Goal: Transaction & Acquisition: Purchase product/service

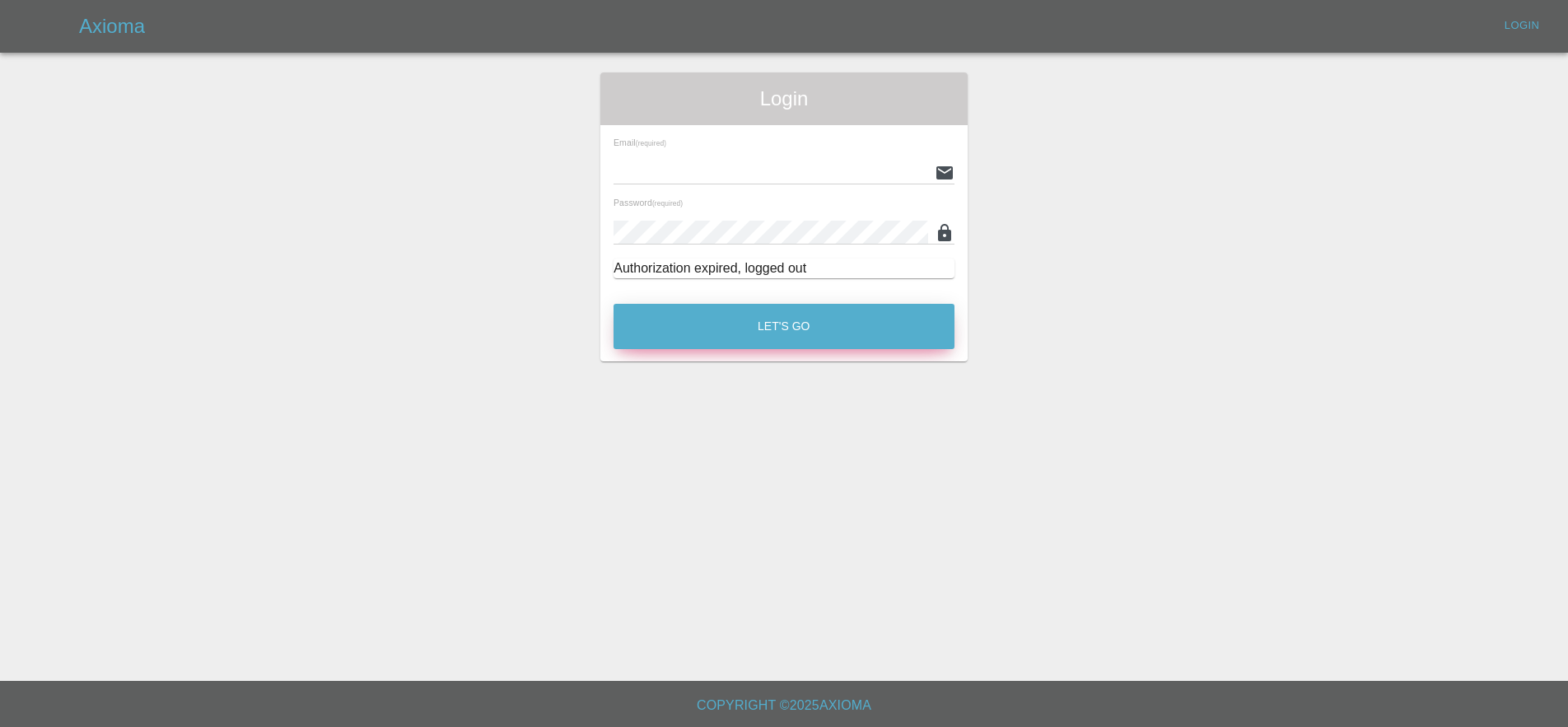
type input "[EMAIL_ADDRESS][PERSON_NAME][DOMAIN_NAME]"
click at [693, 331] on button "Let's Go" at bounding box center [783, 326] width 341 height 45
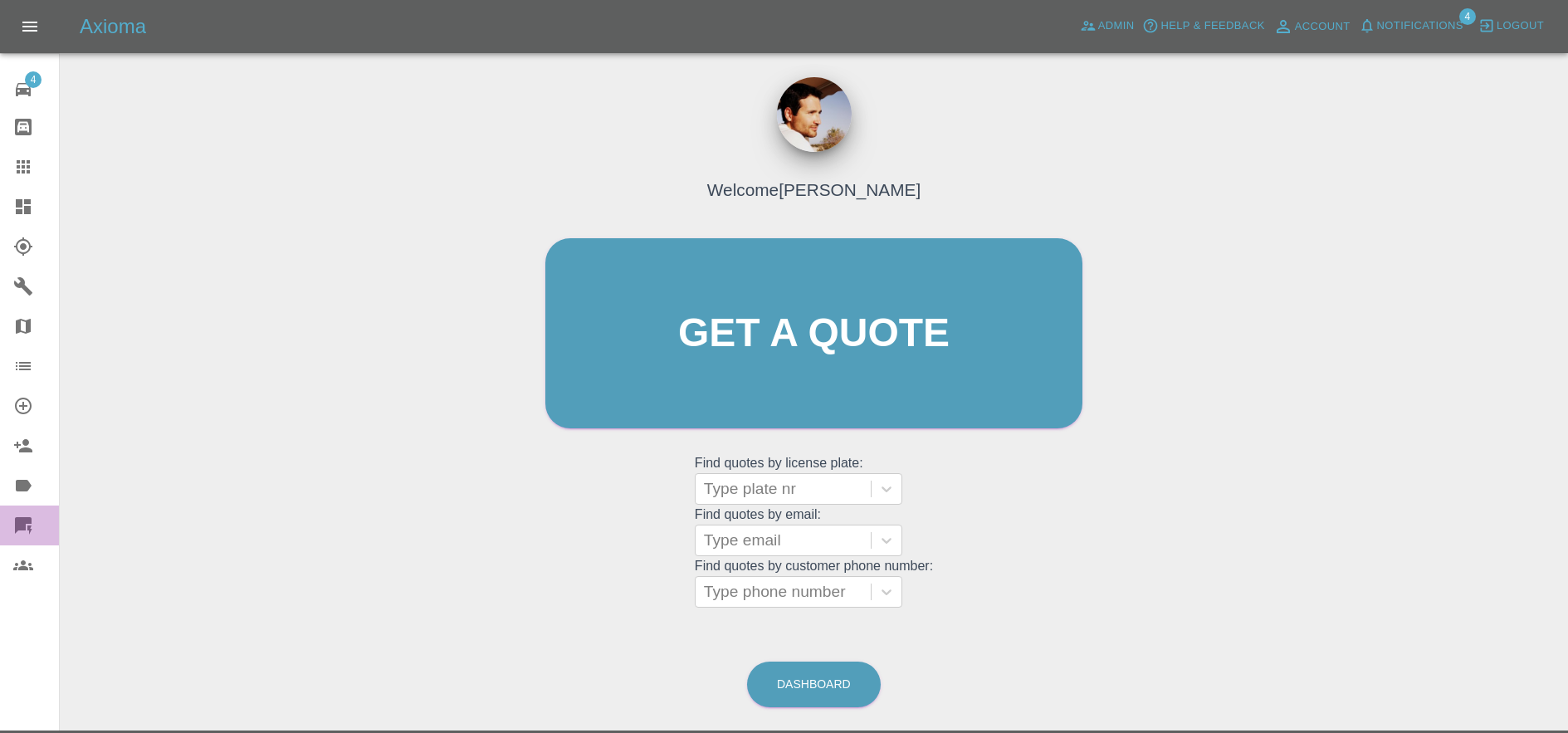
click at [10, 522] on link "Quick Quote" at bounding box center [29, 526] width 59 height 40
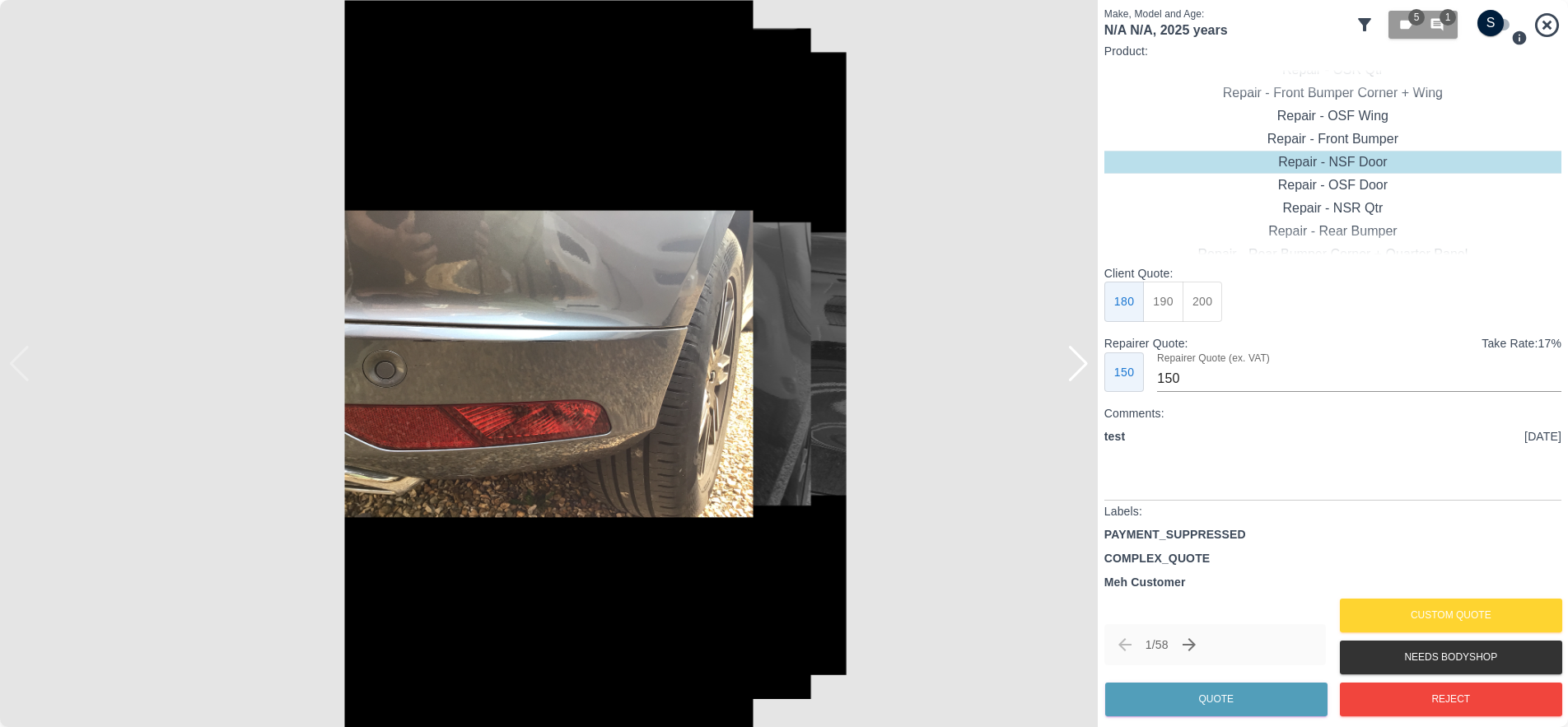
checkbox input "true"
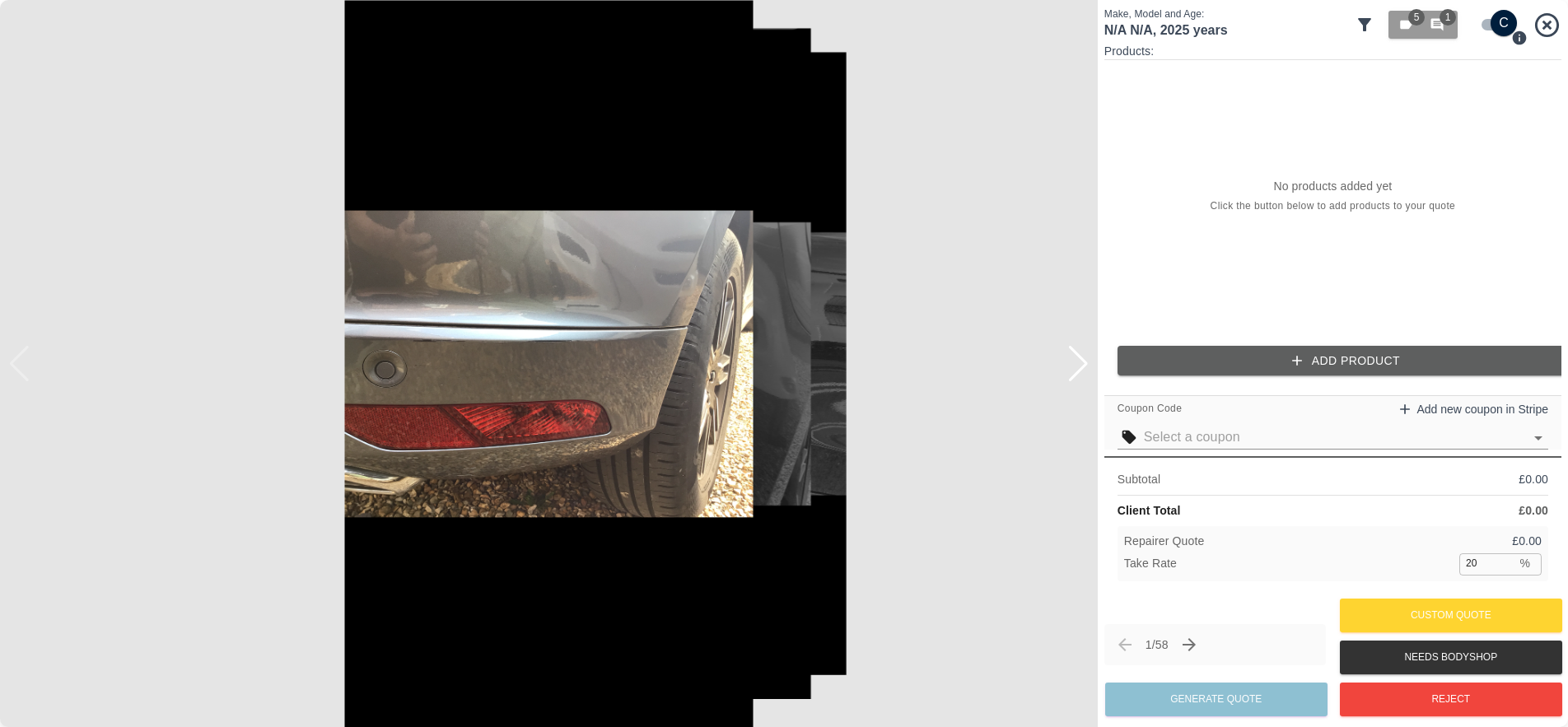
click at [1348, 359] on button "Add Product" at bounding box center [1345, 361] width 457 height 30
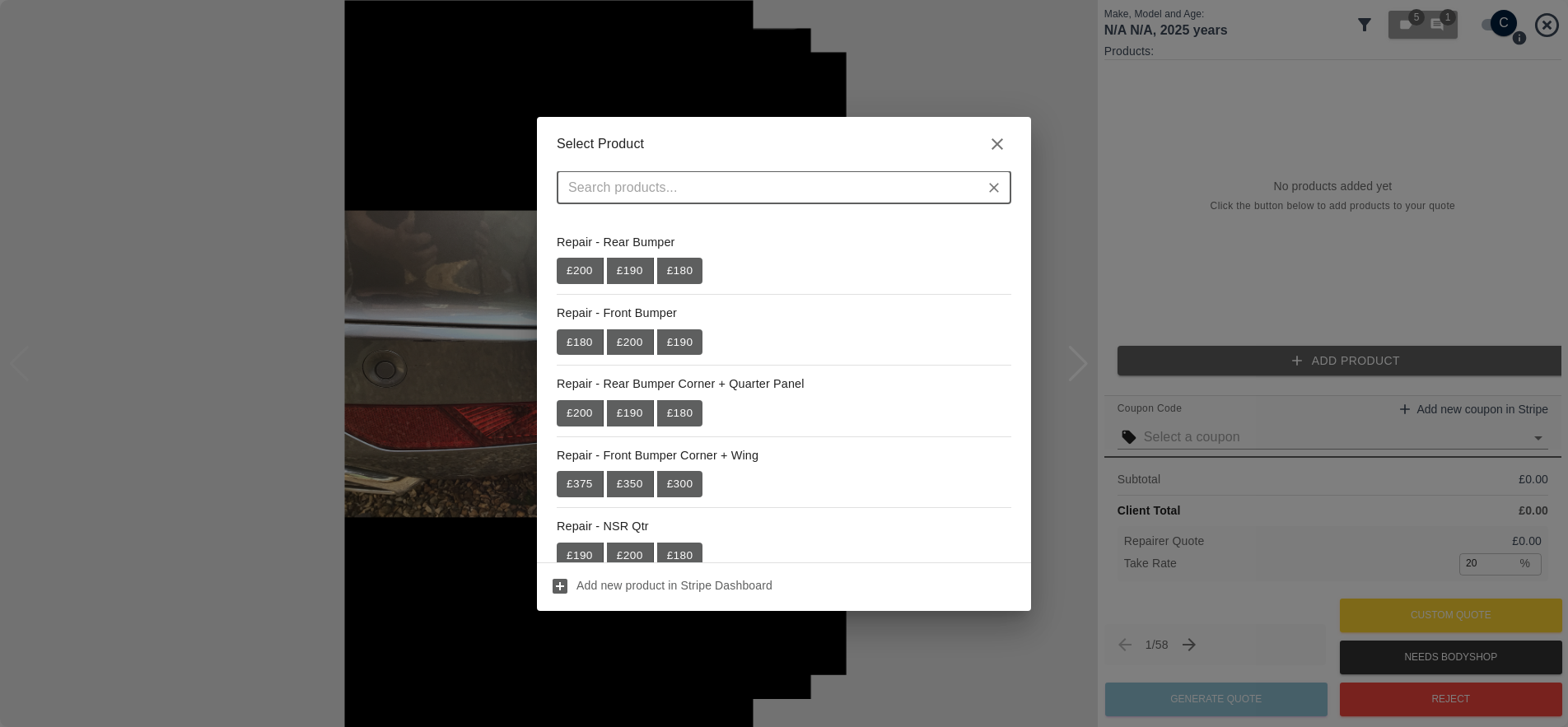
scroll to position [398, 0]
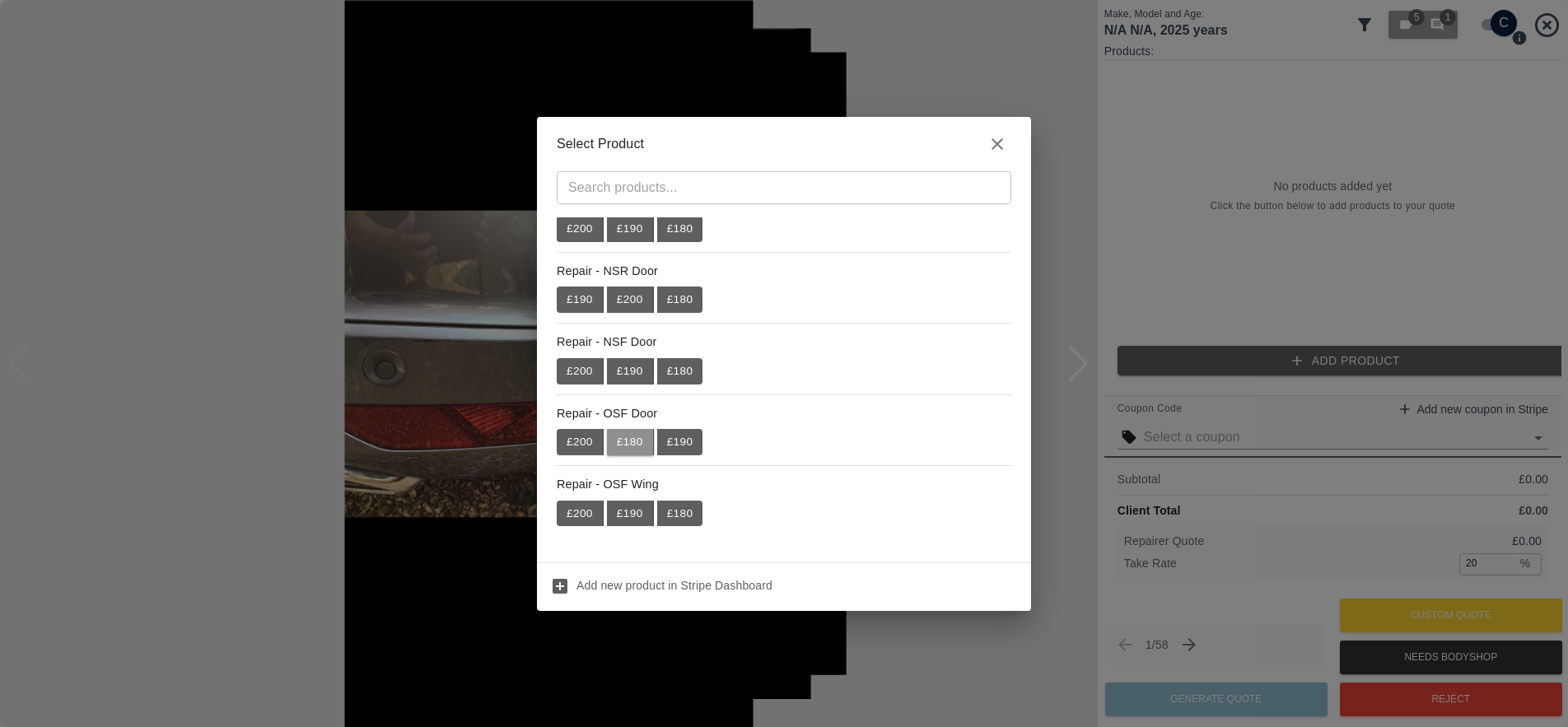
click at [626, 437] on button "£ 180" at bounding box center [630, 442] width 47 height 26
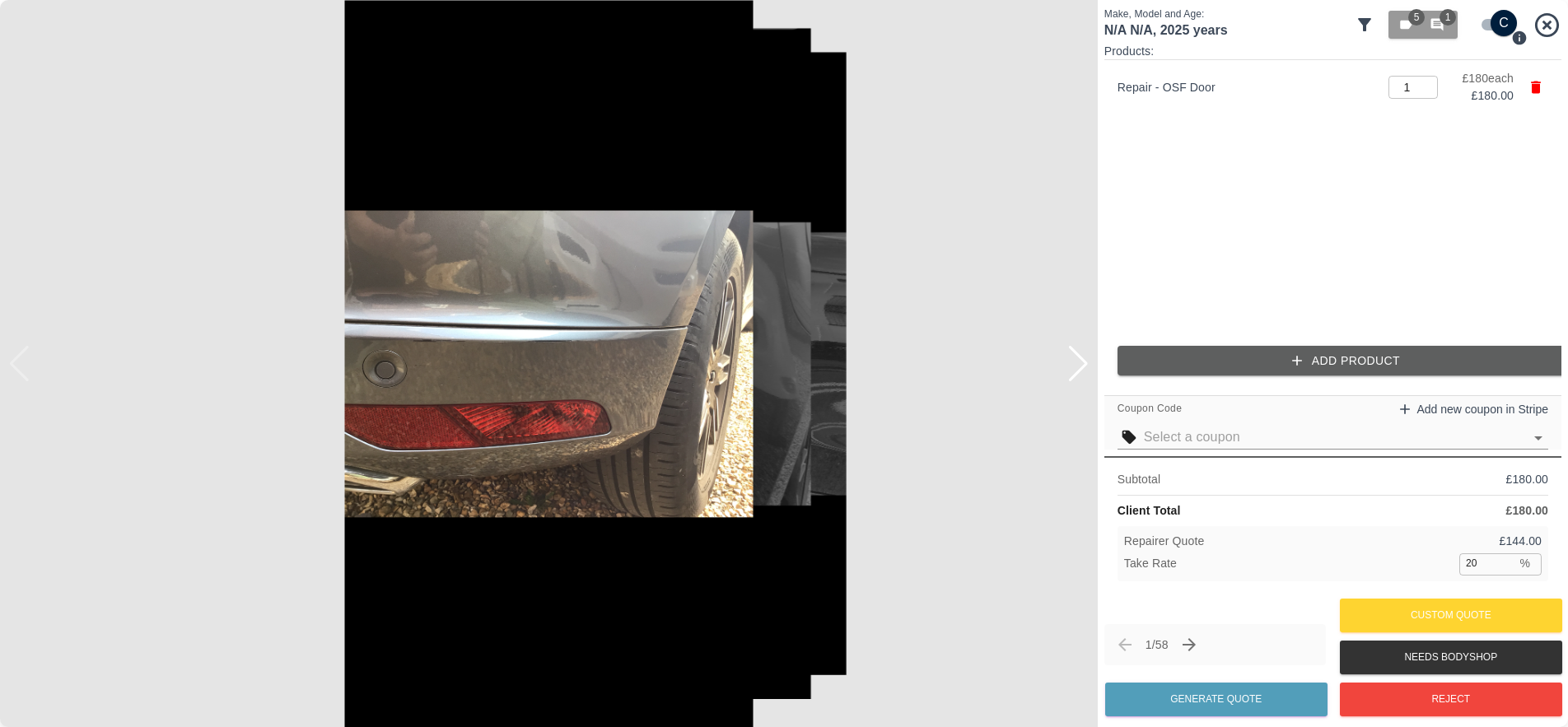
click at [1294, 363] on icon "button" at bounding box center [1297, 360] width 16 height 16
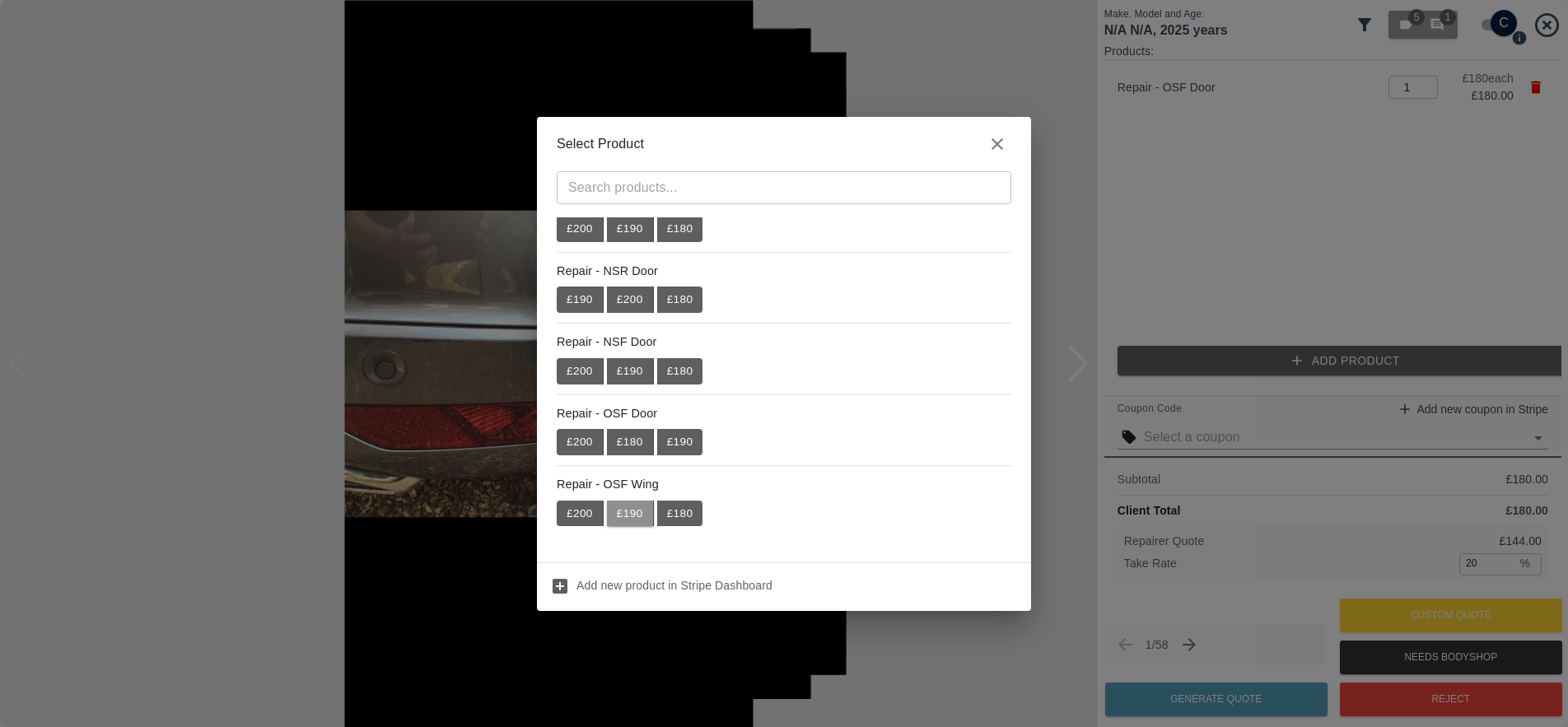
click at [617, 514] on button "£ 190" at bounding box center [630, 514] width 47 height 26
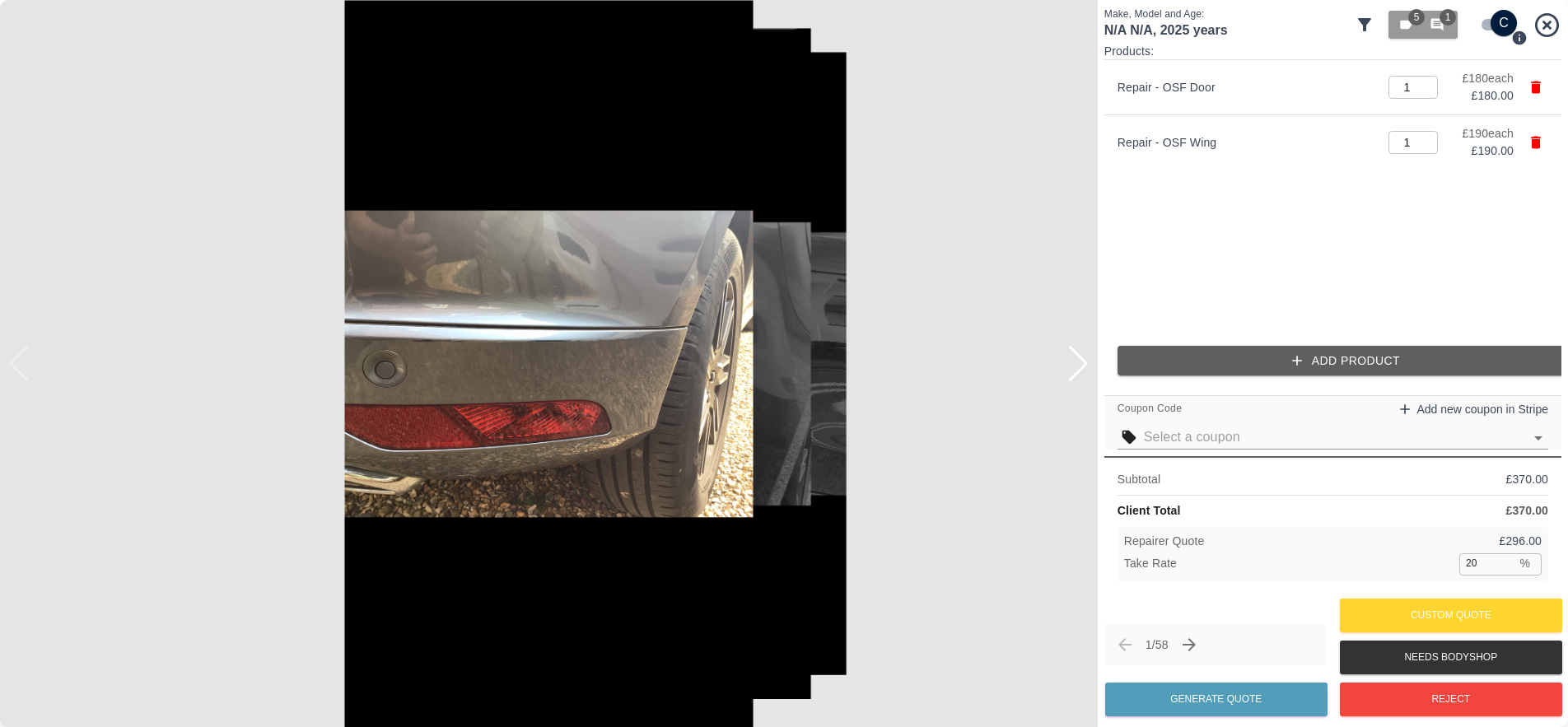
click at [1354, 360] on button "Add Product" at bounding box center [1345, 361] width 457 height 30
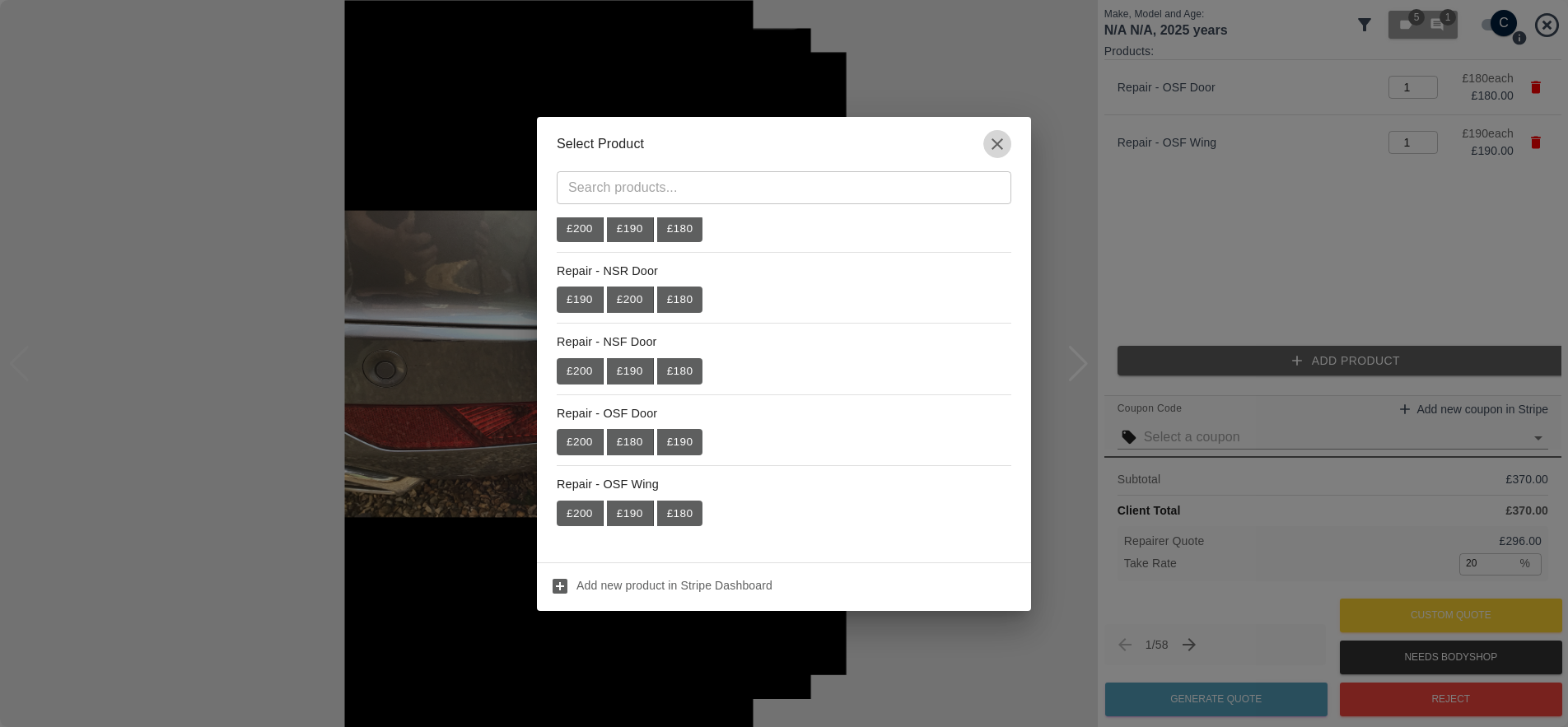
drag, startPoint x: 995, startPoint y: 146, endPoint x: 938, endPoint y: 228, distance: 99.9
click at [995, 147] on icon "button" at bounding box center [996, 143] width 11 height 11
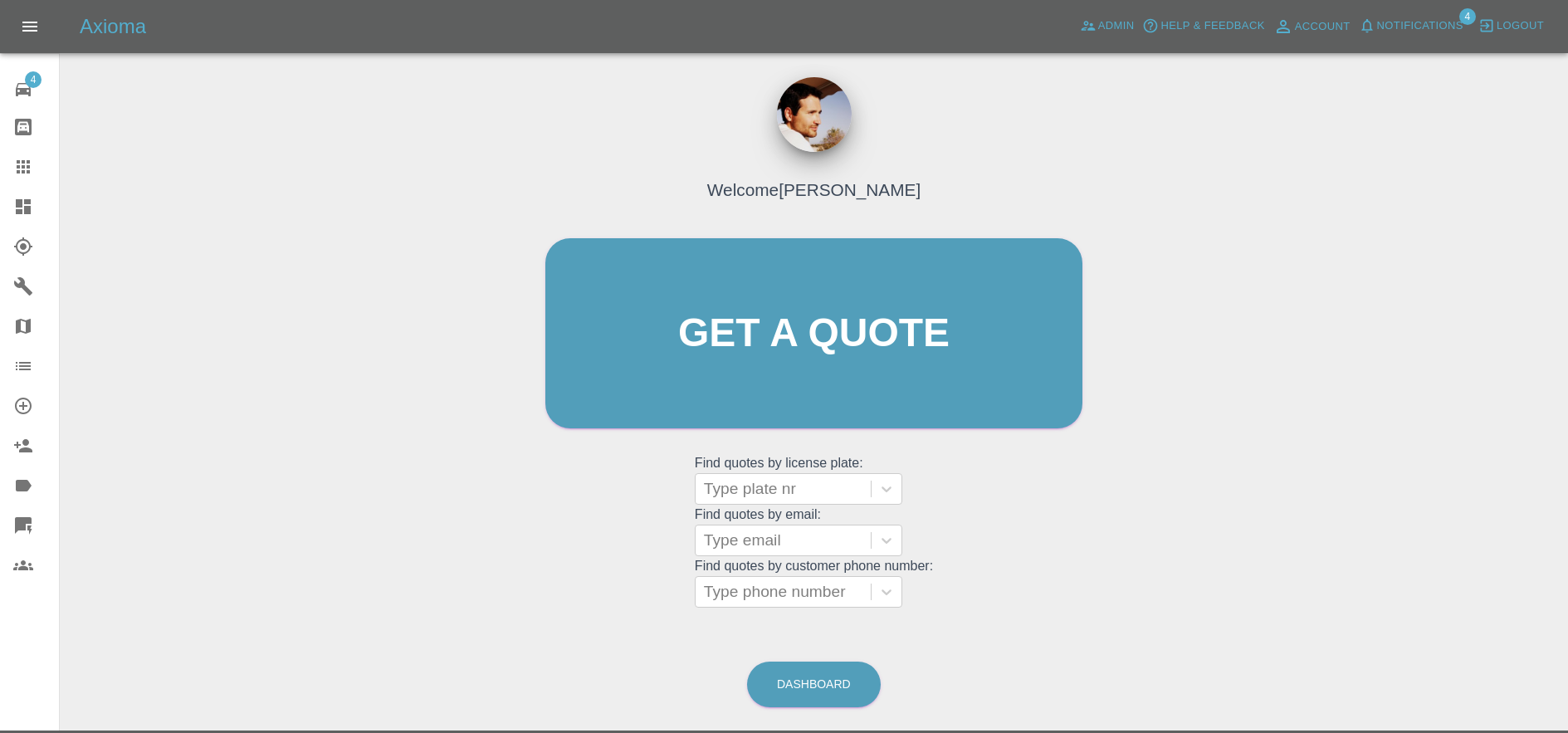
click at [13, 526] on icon at bounding box center [23, 526] width 20 height 20
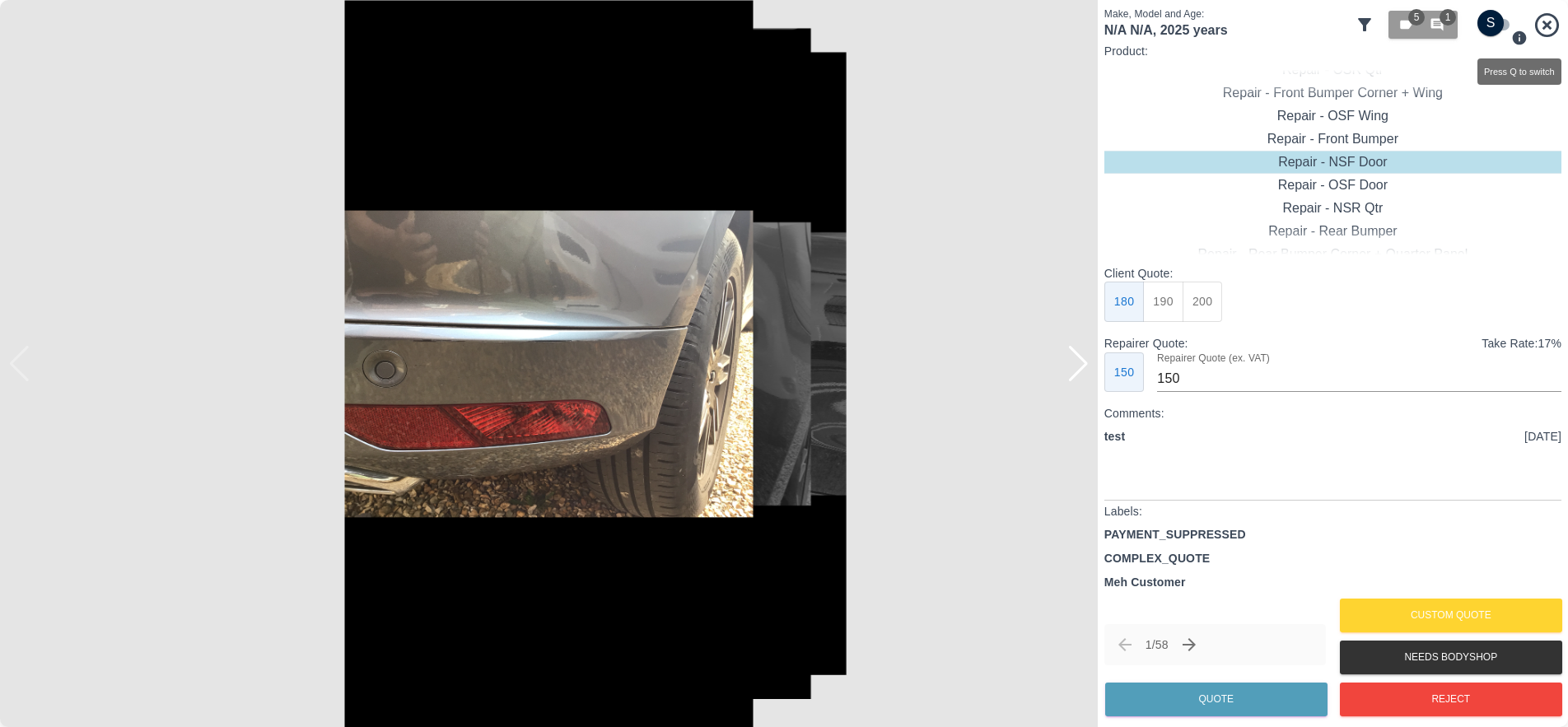
click at [1517, 42] on icon "Press Q to switch" at bounding box center [1519, 37] width 14 height 14
click at [1517, 41] on icon "Press Q to switch" at bounding box center [1519, 37] width 14 height 14
checkbox input "true"
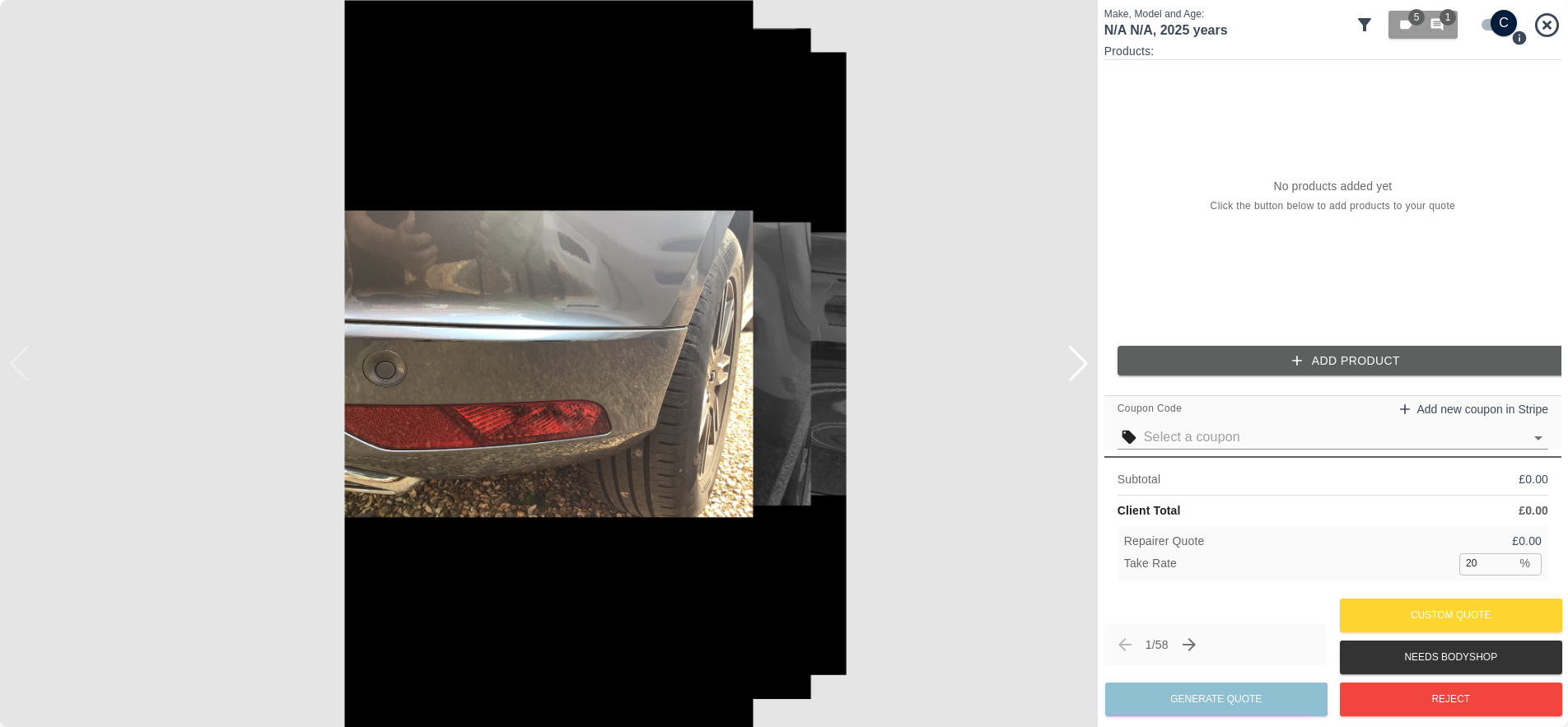
click at [1388, 364] on button "Add Product" at bounding box center [1345, 361] width 457 height 30
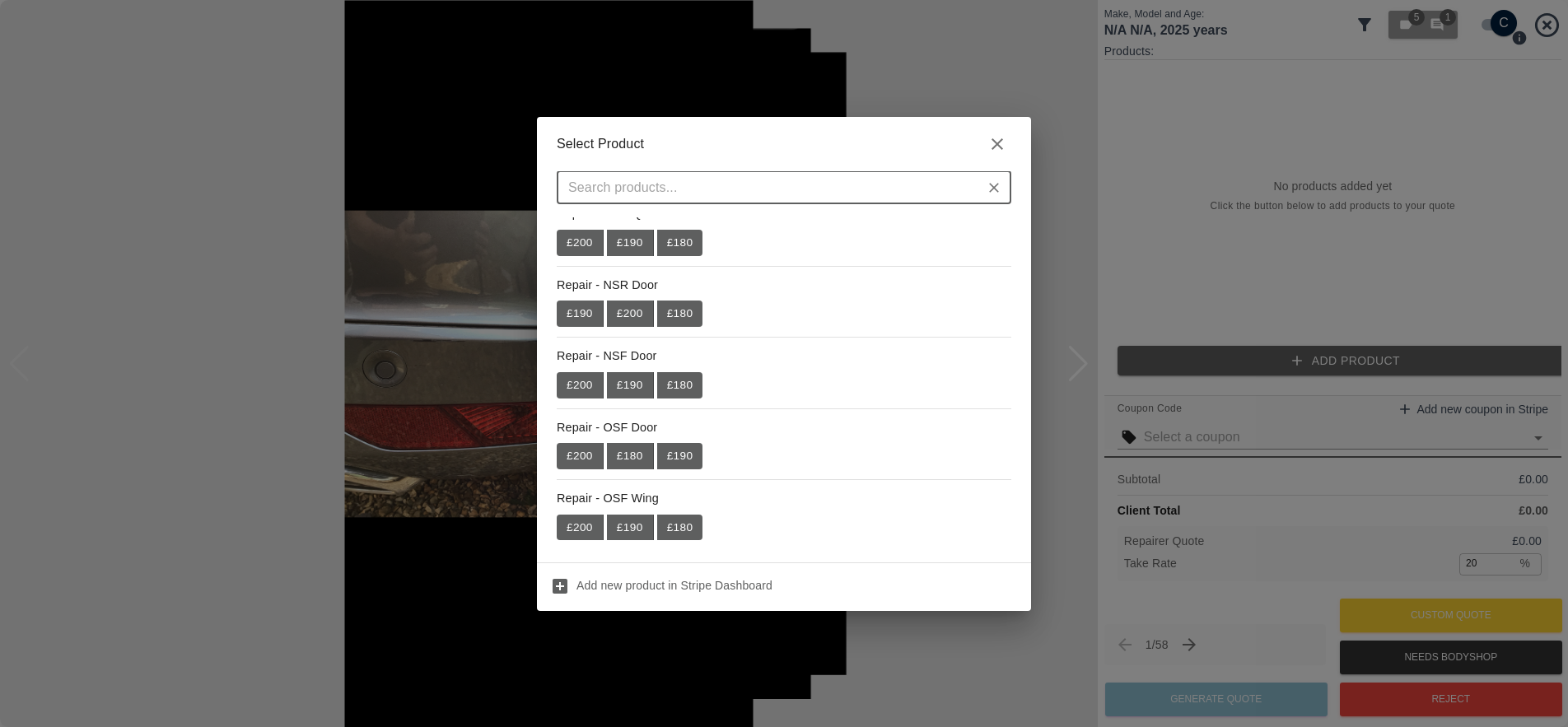
scroll to position [398, 0]
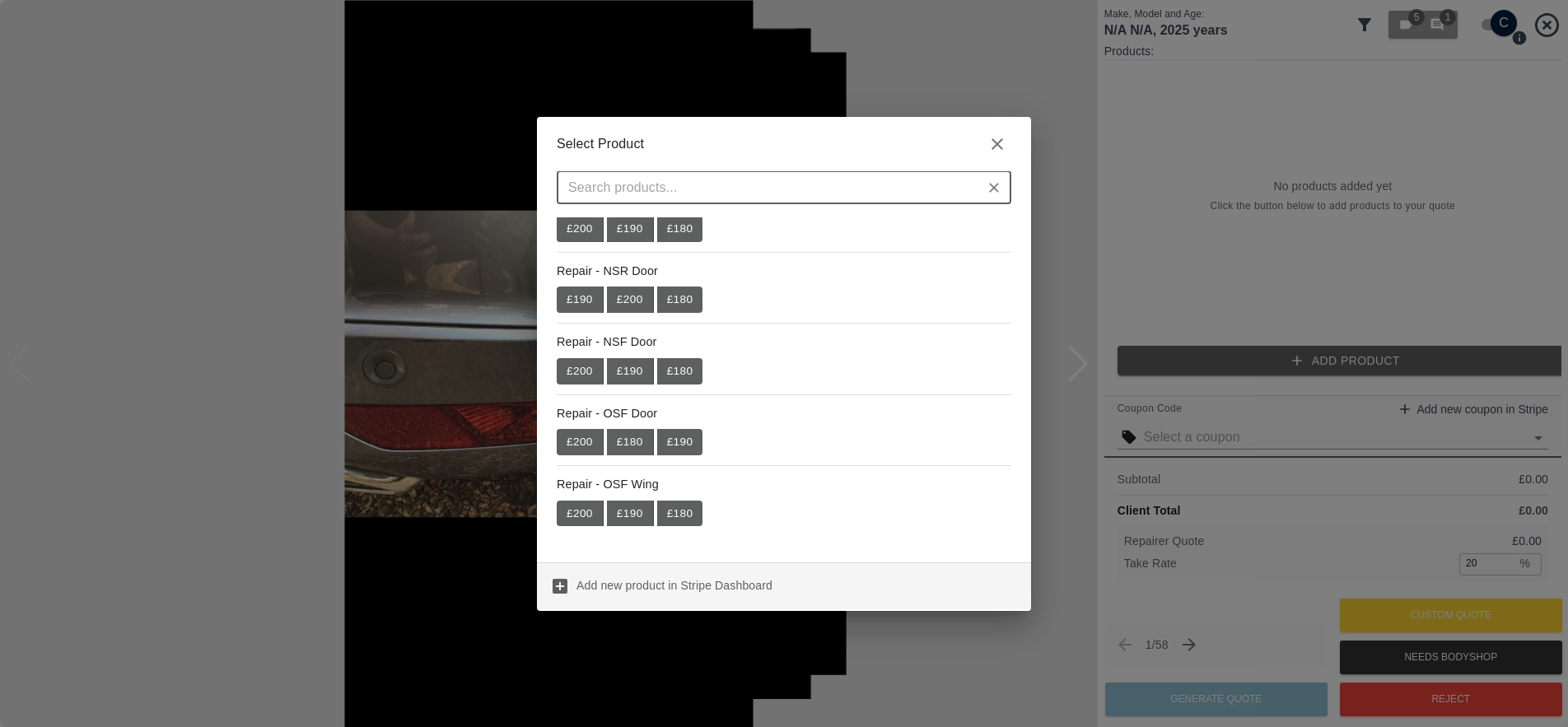
click at [626, 586] on p "Add new product in Stripe Dashboard" at bounding box center [675, 586] width 196 height 16
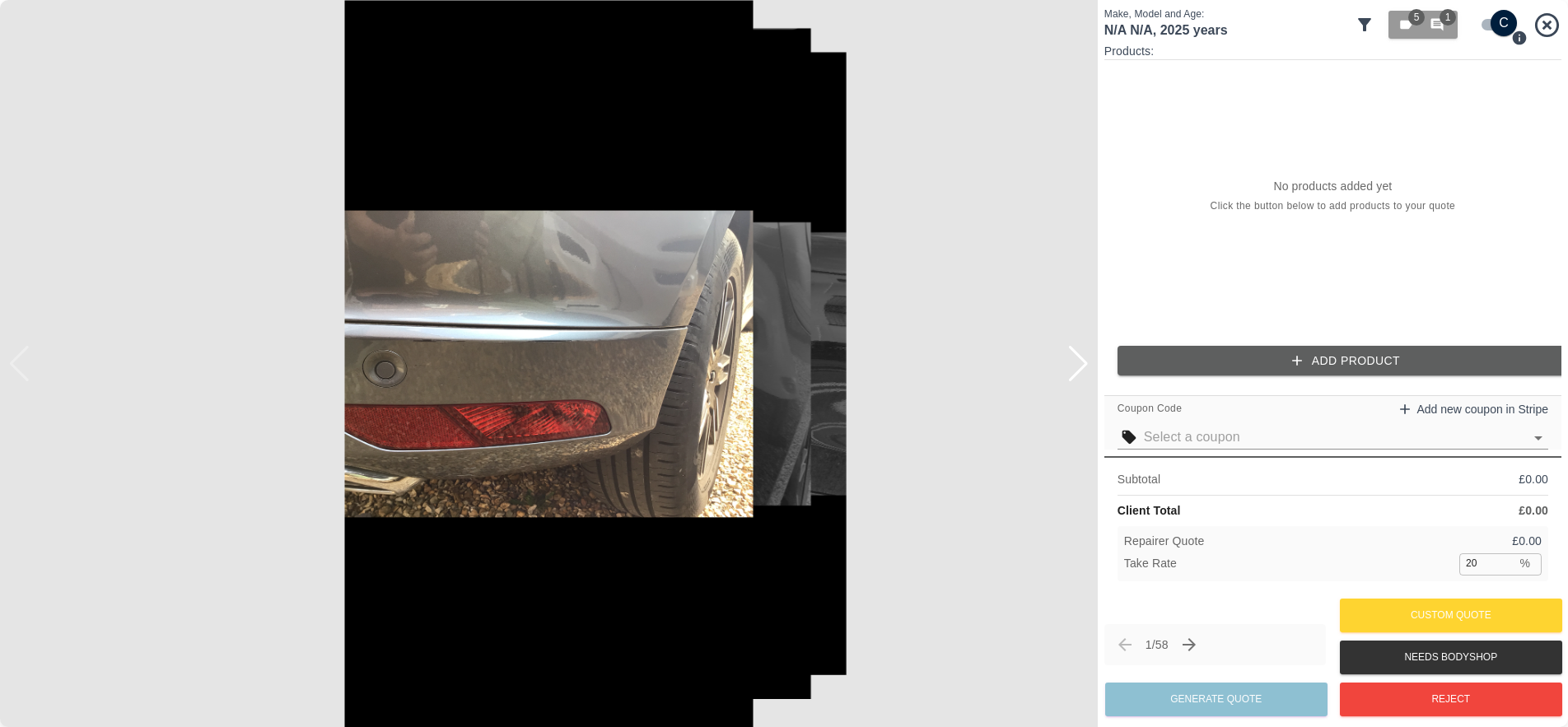
click at [1363, 362] on button "Add Product" at bounding box center [1345, 361] width 457 height 30
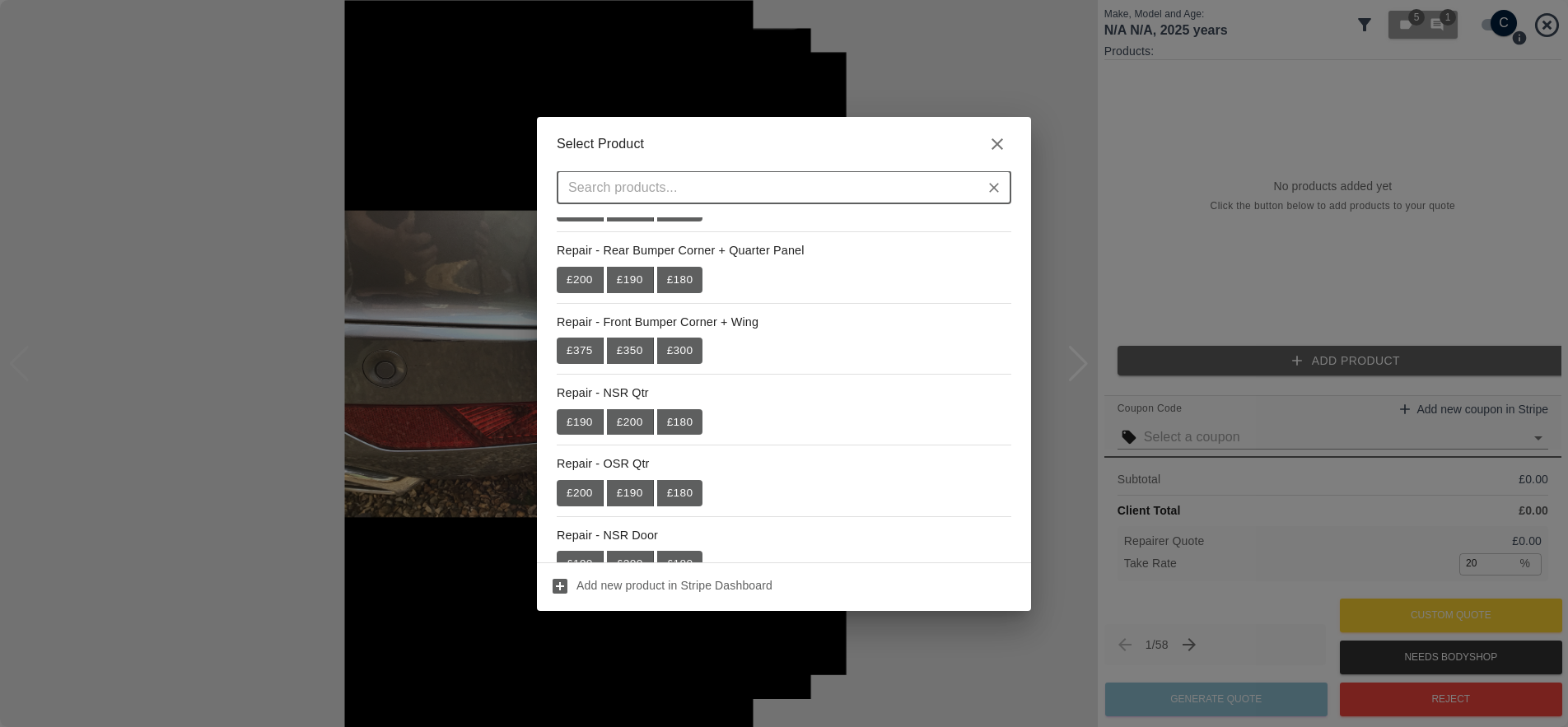
scroll to position [396, 0]
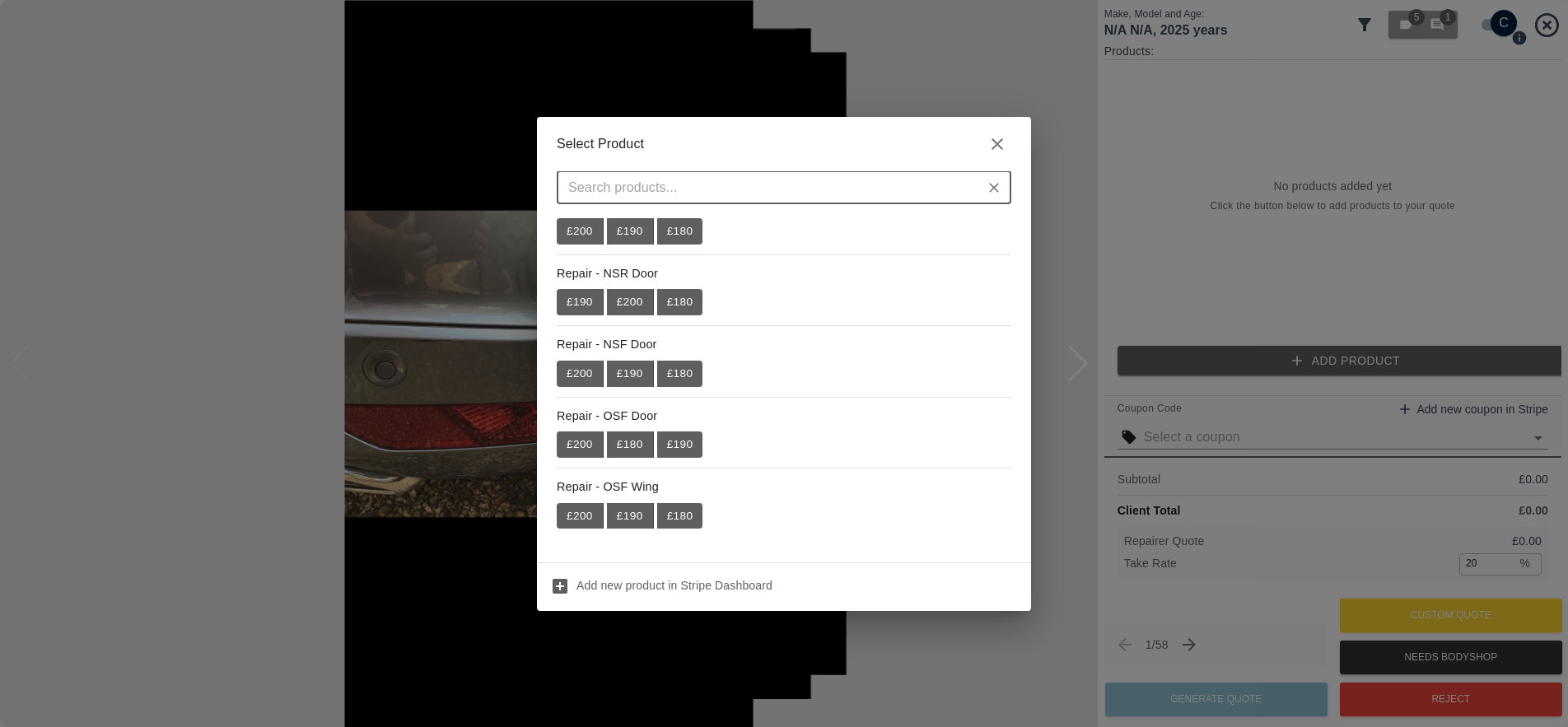
click at [1006, 141] on icon "button" at bounding box center [996, 144] width 20 height 20
